Goal: Task Accomplishment & Management: Use online tool/utility

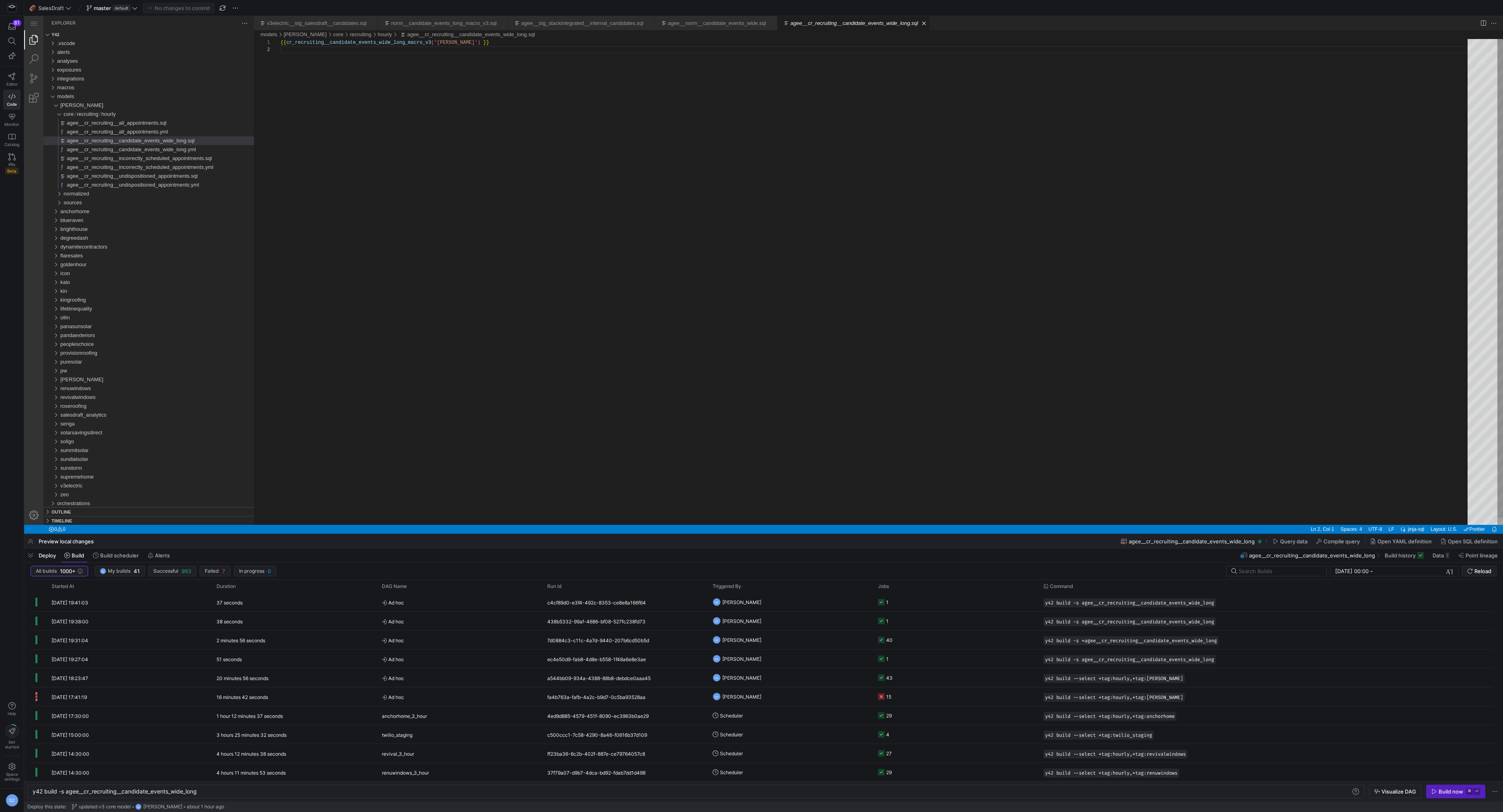
scroll to position [7, 0]
click at [406, 95] on div "{{ cr_recruiting__candidate_events_wide_long_macro_v 3 ( '[PERSON_NAME]' ) }}" at bounding box center [877, 286] width 1193 height 494
click at [104, 107] on div "[PERSON_NAME]" at bounding box center [157, 105] width 194 height 9
click at [95, 255] on span "provisionroofing" at bounding box center [78, 256] width 37 height 6
click at [97, 268] on div "core" at bounding box center [159, 264] width 190 height 9
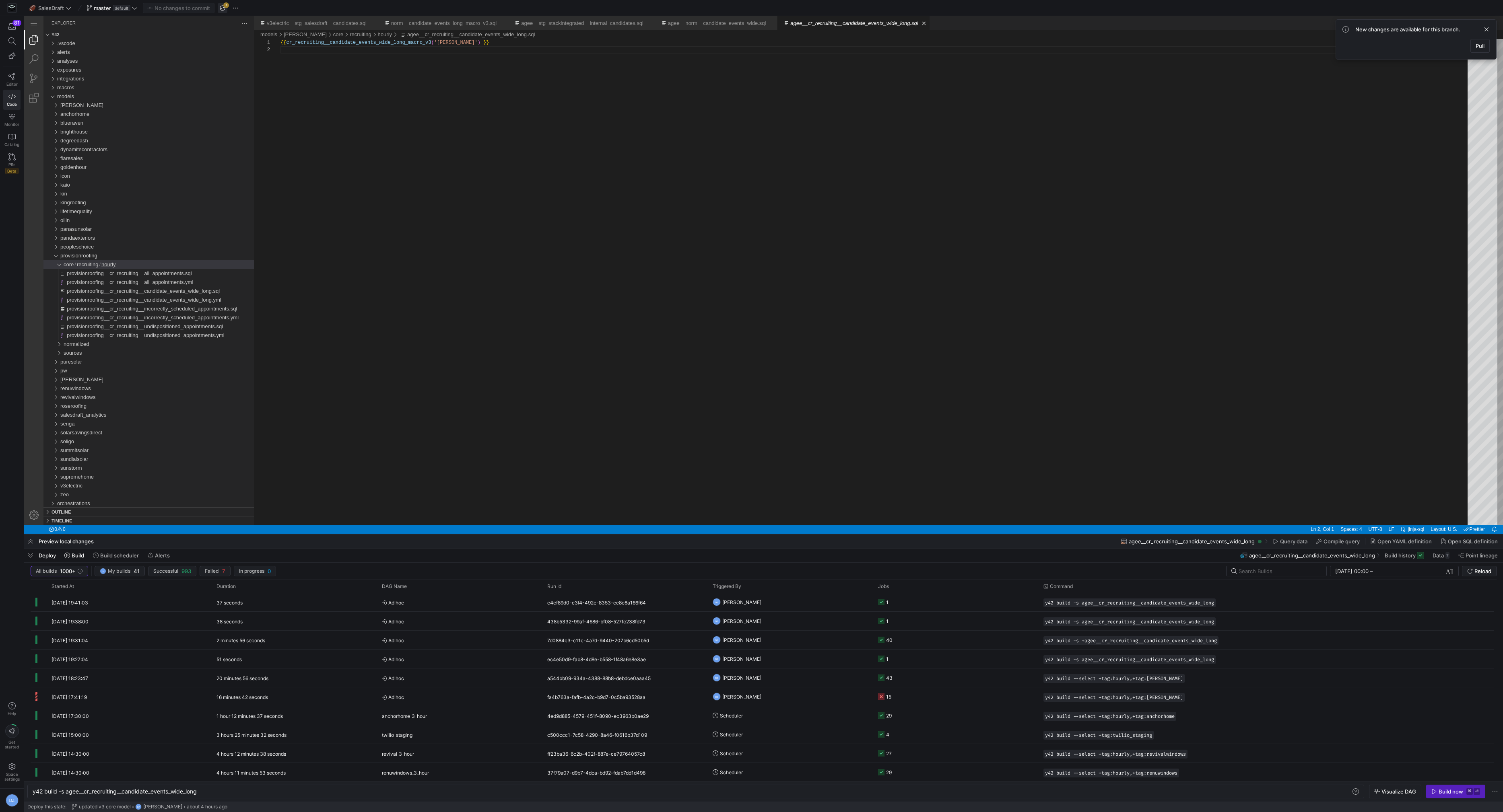
click at [222, 6] on span "button" at bounding box center [222, 8] width 10 height 10
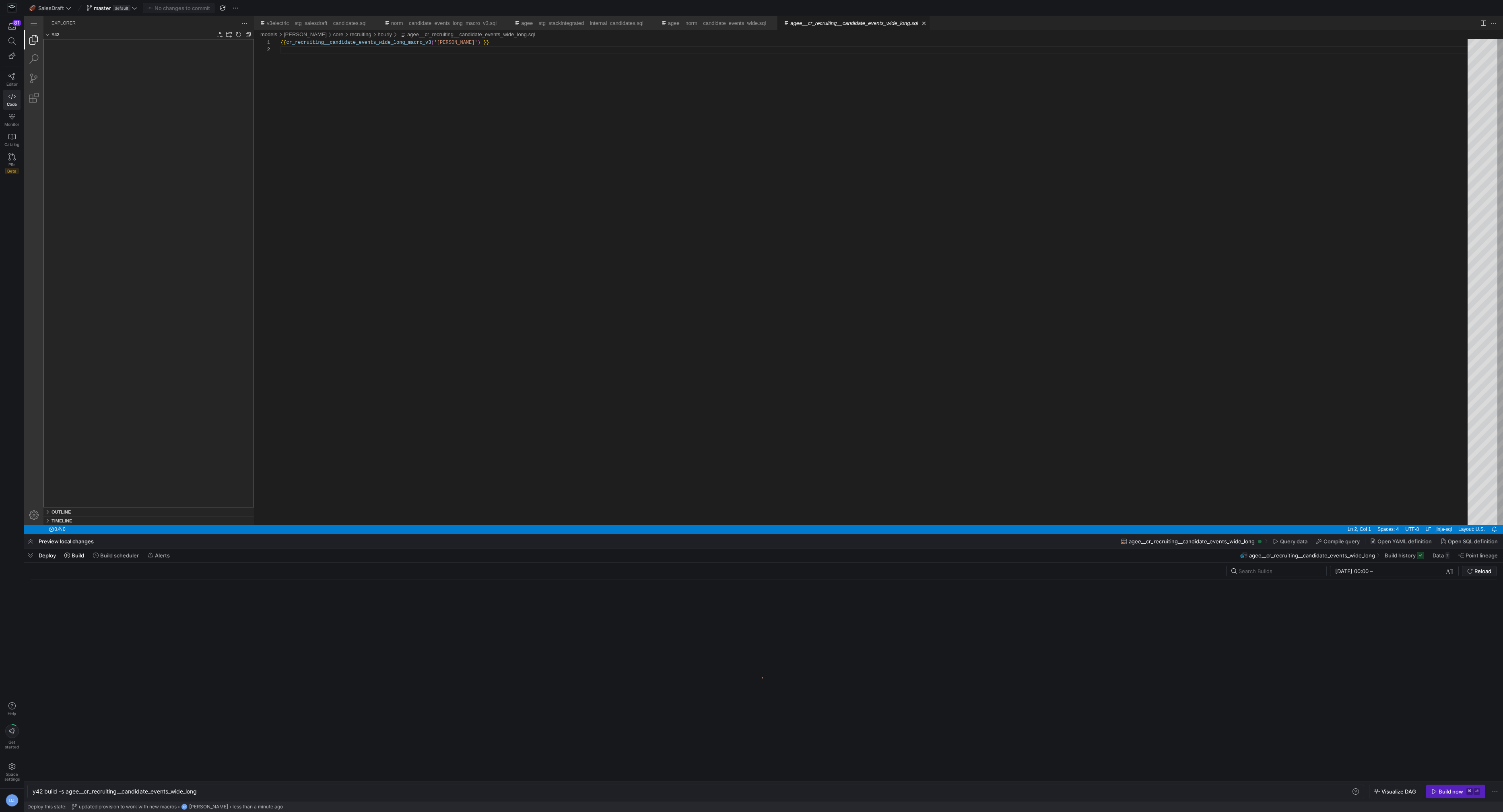
click at [163, 309] on div "Files Explorer" at bounding box center [148, 273] width 211 height 468
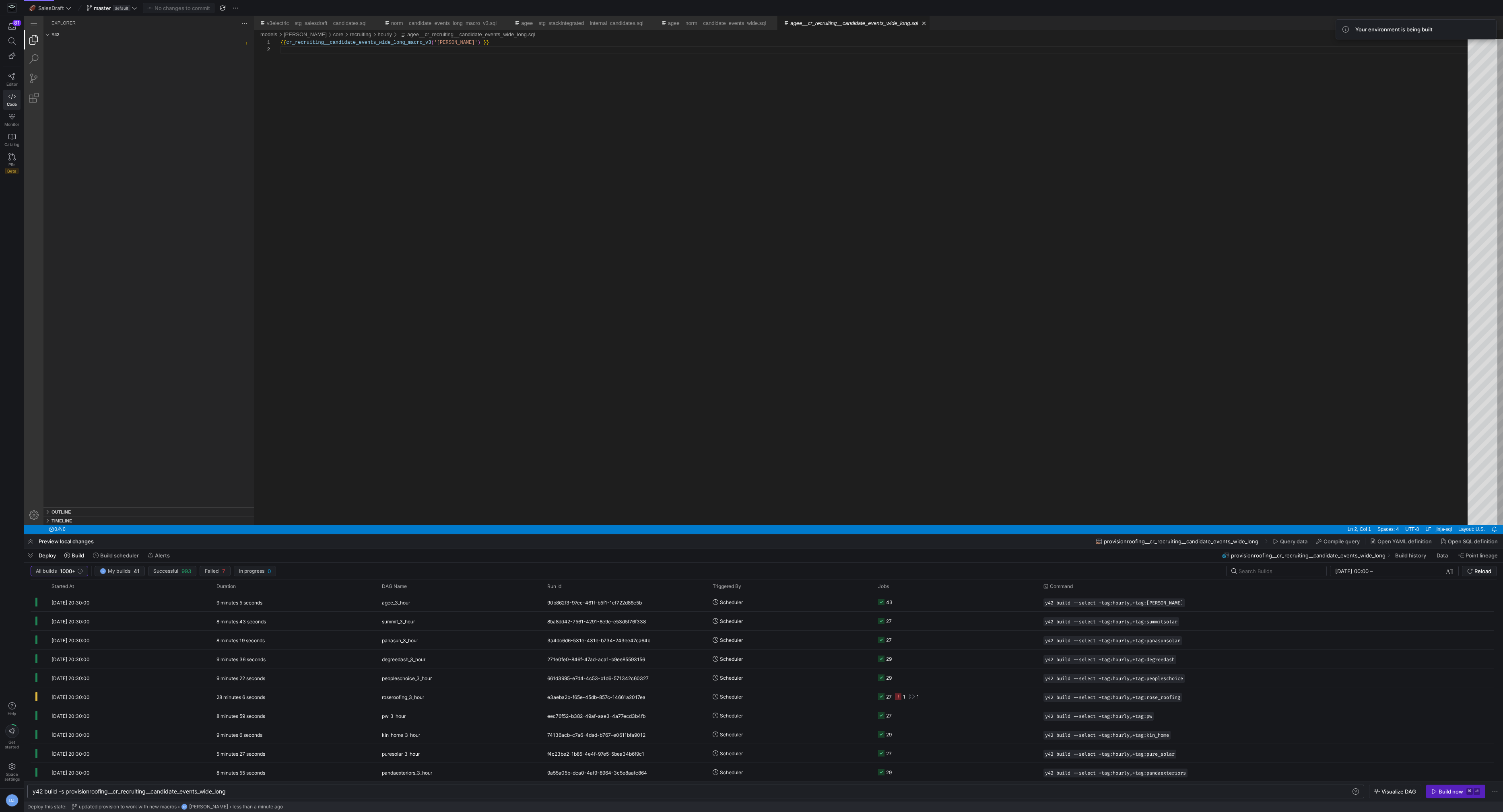
scroll to position [0, 32]
click at [65, 792] on div "y42 build -s provisionroofing__cr_recruiting__cand idate_events_wide_long" at bounding box center [693, 792] width 1320 height 6
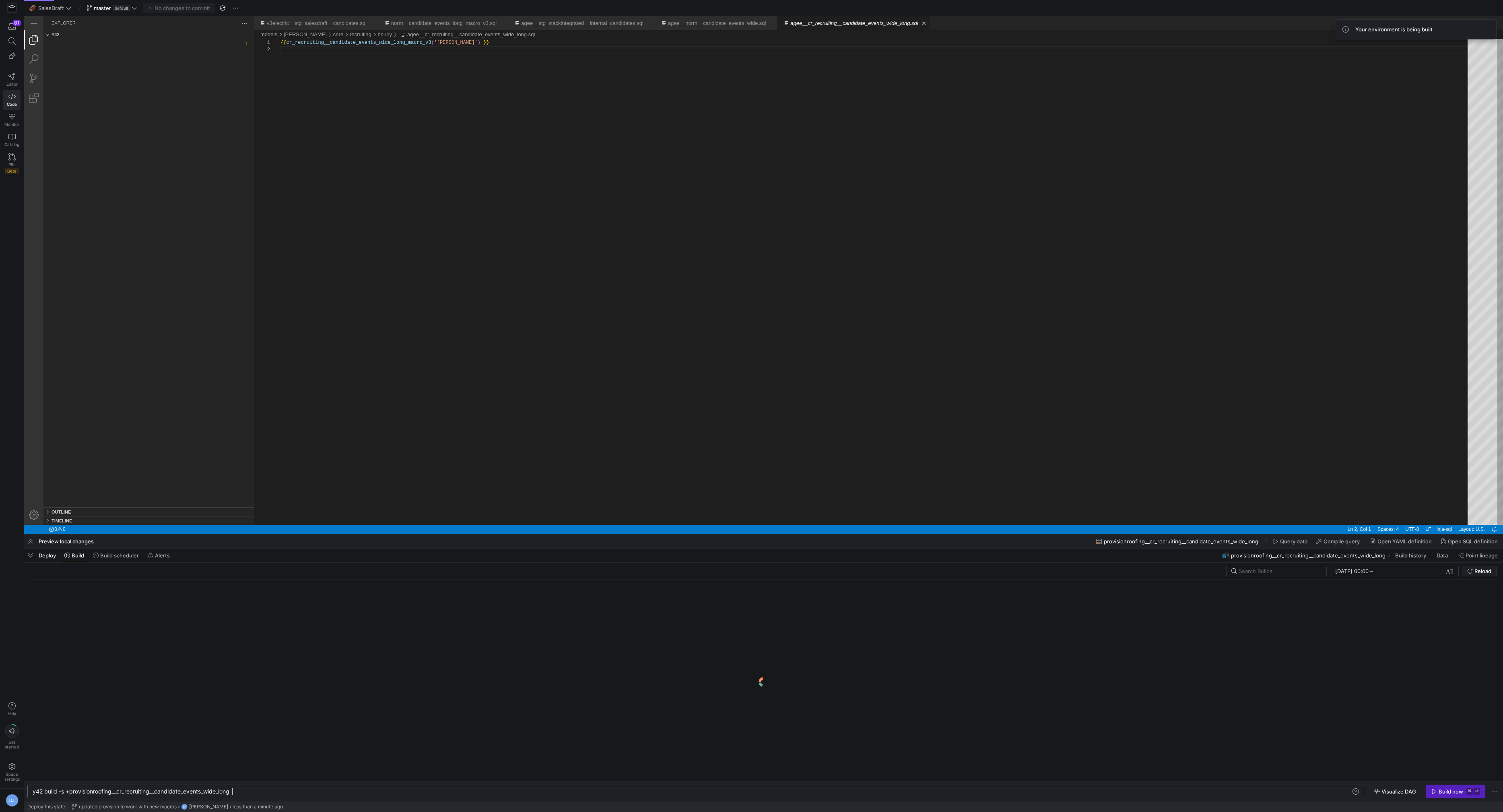
type textarea "y42 build -s +provisionroofing__cr_recruiting__candidate_events_wide_long"
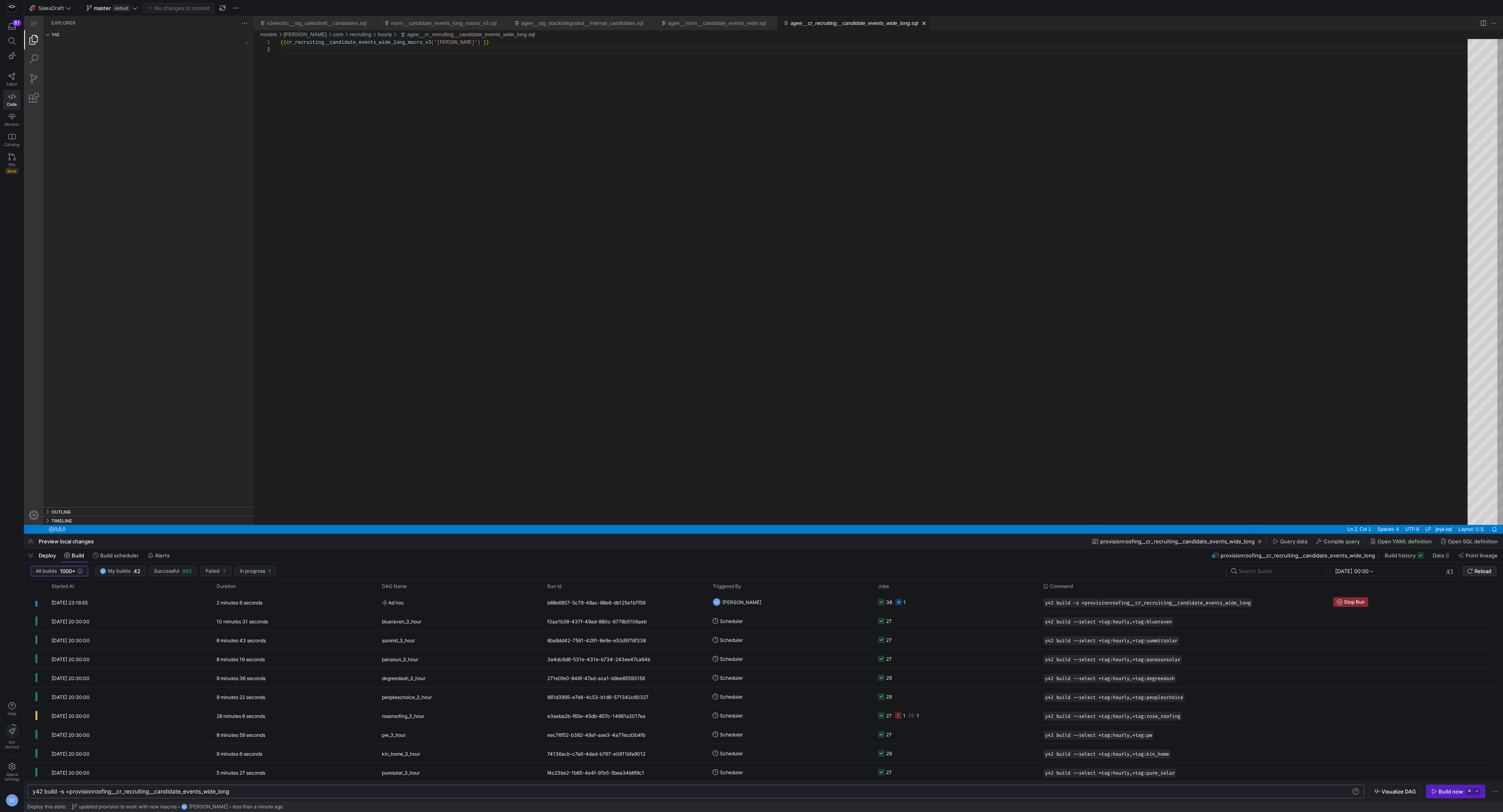
click at [1476, 572] on span "Reload" at bounding box center [1483, 571] width 17 height 6
